Goal: Task Accomplishment & Management: Manage account settings

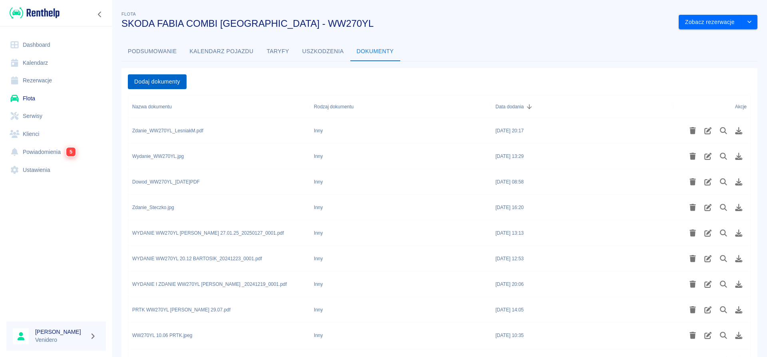
click at [171, 81] on button "Dodaj dokumenty" at bounding box center [157, 81] width 59 height 15
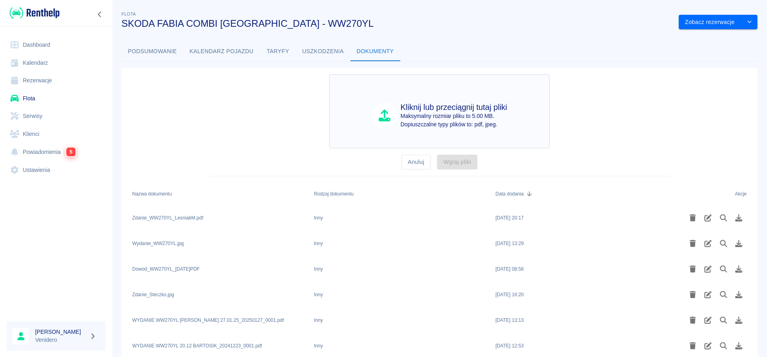
click at [483, 107] on h4 "Kliknij lub przeciągnij tutaj pliki" at bounding box center [454, 107] width 107 height 10
type input "C:\fakepath\Wydanie_WW270YL_Szozda_Lazarczyk.pdf"
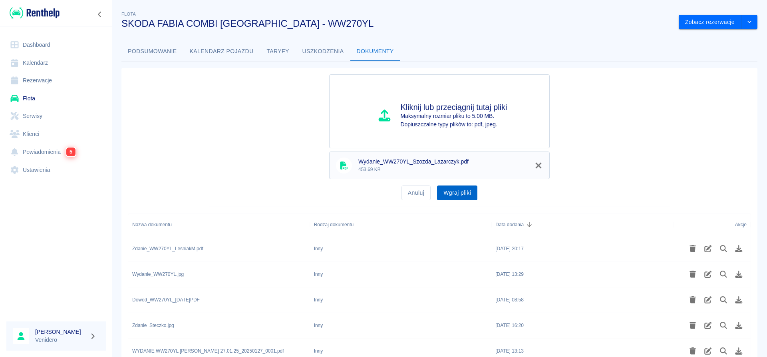
click at [462, 192] on button "Wgraj pliki" at bounding box center [457, 192] width 40 height 15
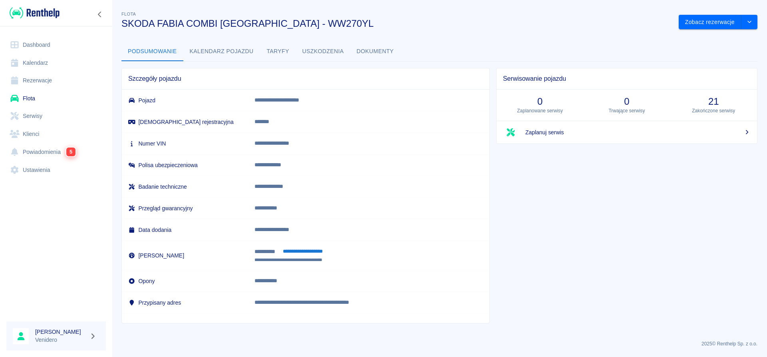
click at [333, 52] on button "Uszkodzenia" at bounding box center [323, 51] width 54 height 19
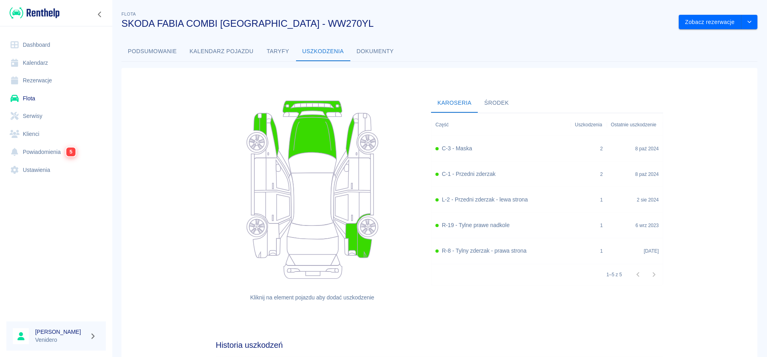
click at [31, 101] on link "Flota" at bounding box center [55, 98] width 99 height 18
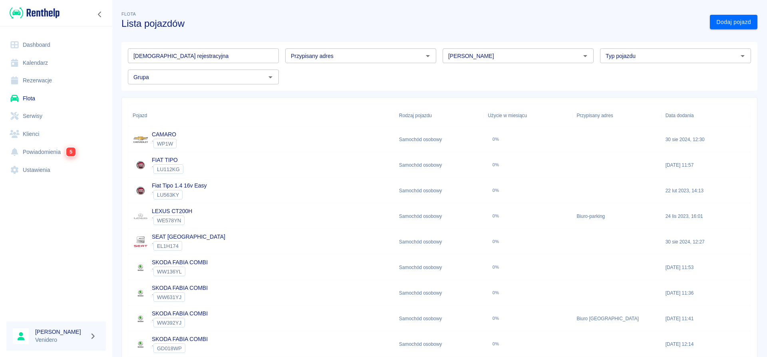
click at [181, 55] on input "[DEMOGRAPHIC_DATA] rejestracyjna" at bounding box center [203, 55] width 151 height 15
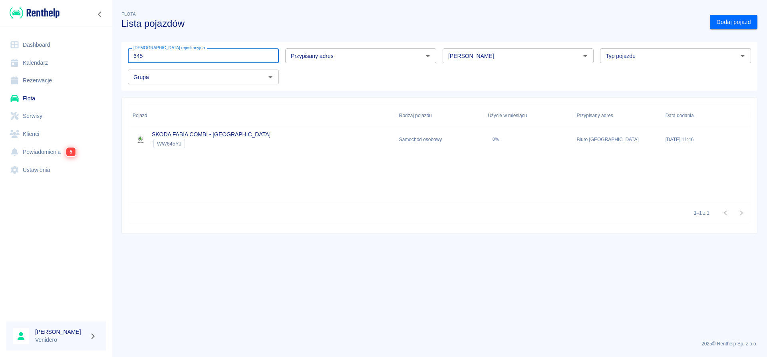
type input "645"
click at [205, 135] on link "SKODA FABIA COMBI - [GEOGRAPHIC_DATA]" at bounding box center [211, 134] width 119 height 6
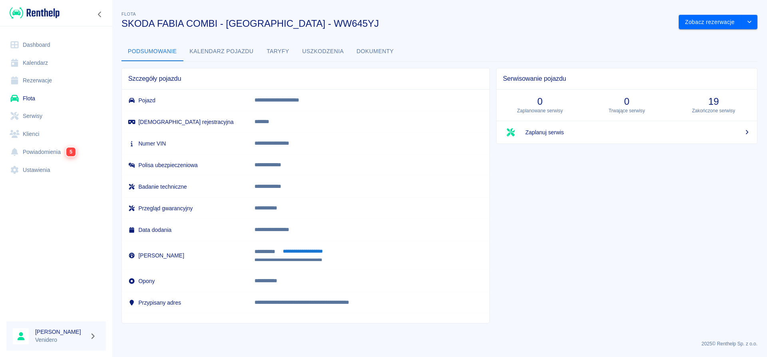
click at [366, 50] on button "Dokumenty" at bounding box center [375, 51] width 50 height 19
